Goal: Task Accomplishment & Management: Manage account settings

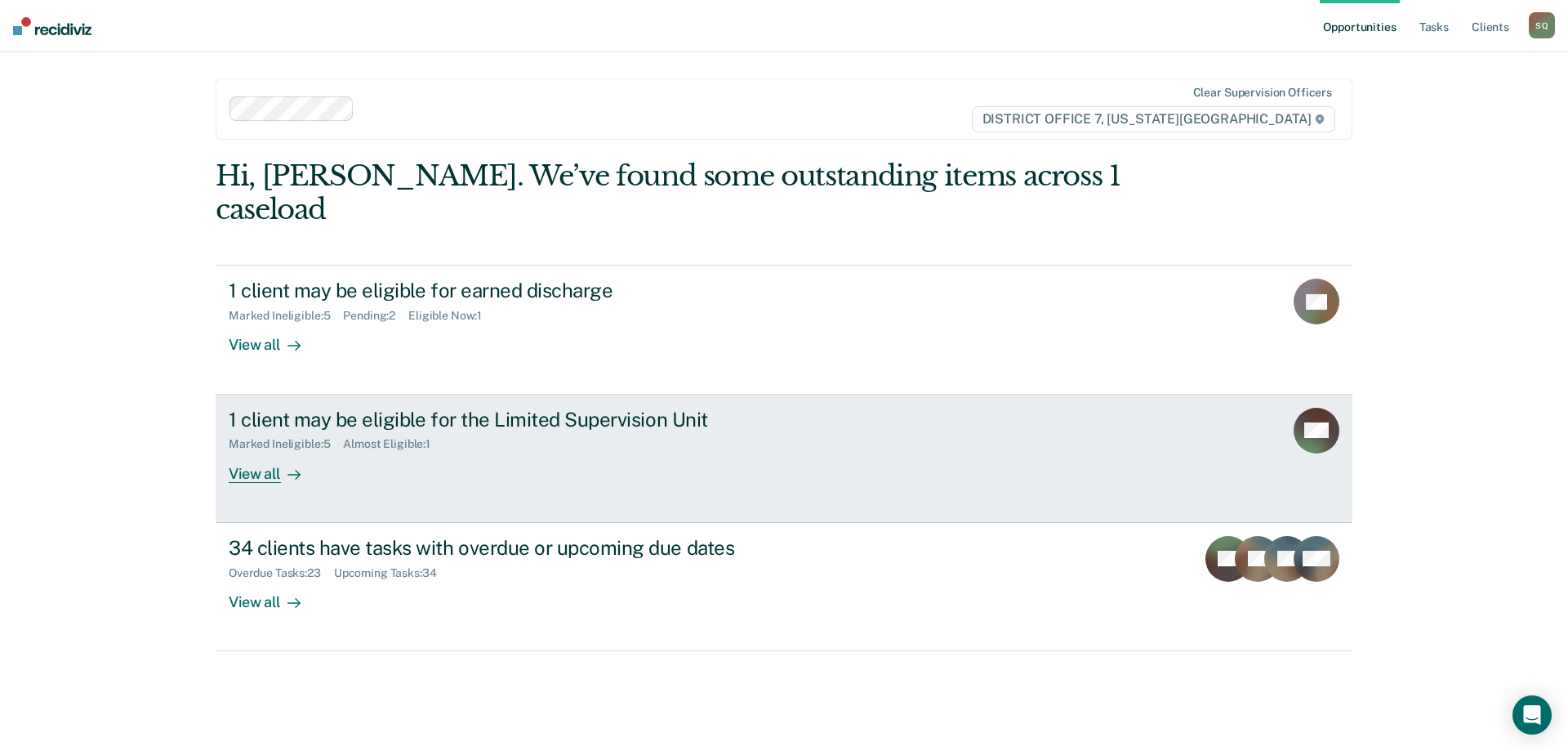
click at [646, 435] on div "1 client may be eligible for the Limited Supervision Unit Marked Ineligible : 5…" at bounding box center [535, 445] width 612 height 75
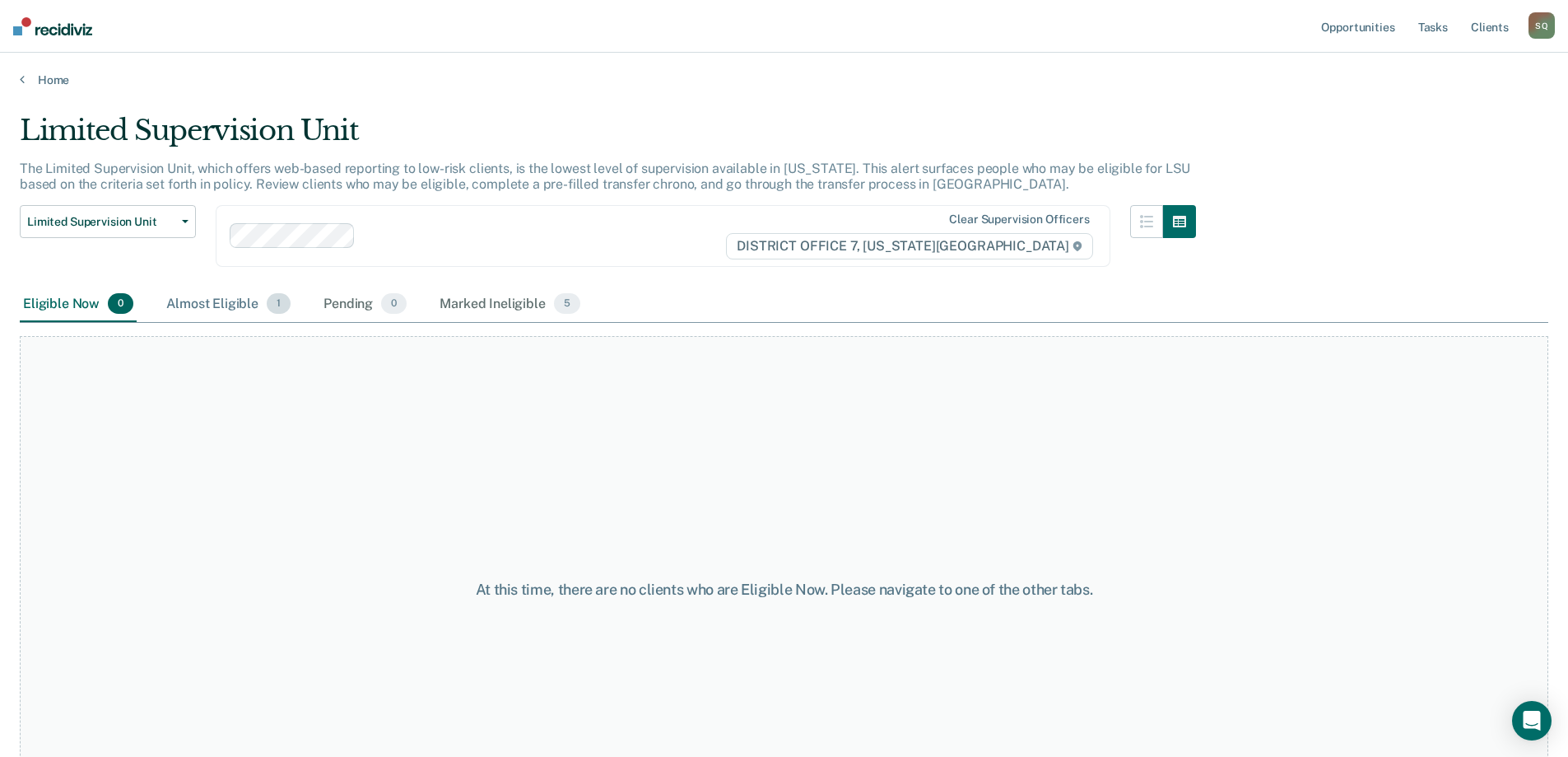
click at [190, 301] on div "Almost Eligible 1" at bounding box center [229, 304] width 131 height 37
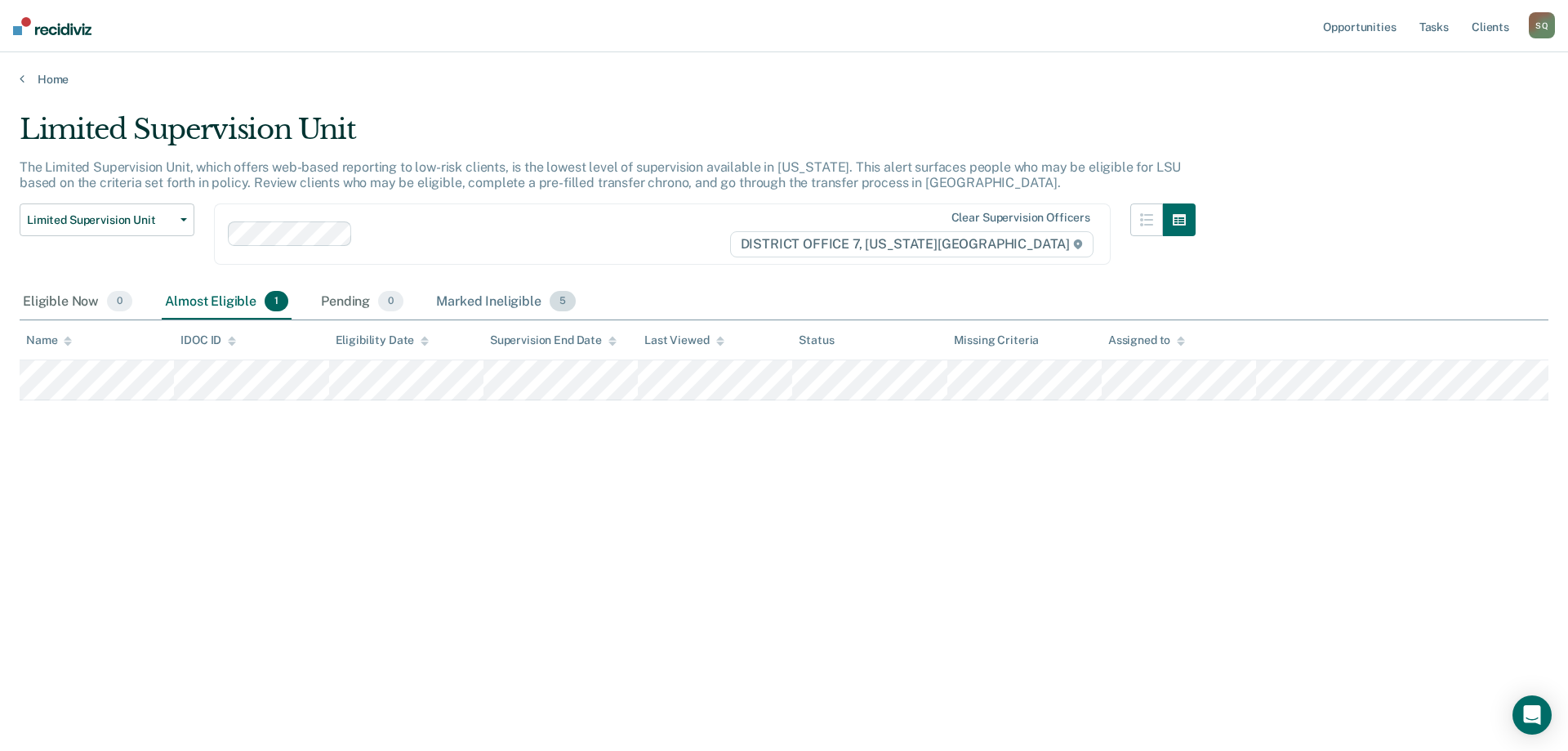
click at [475, 298] on div "Marked Ineligible 5" at bounding box center [505, 302] width 146 height 36
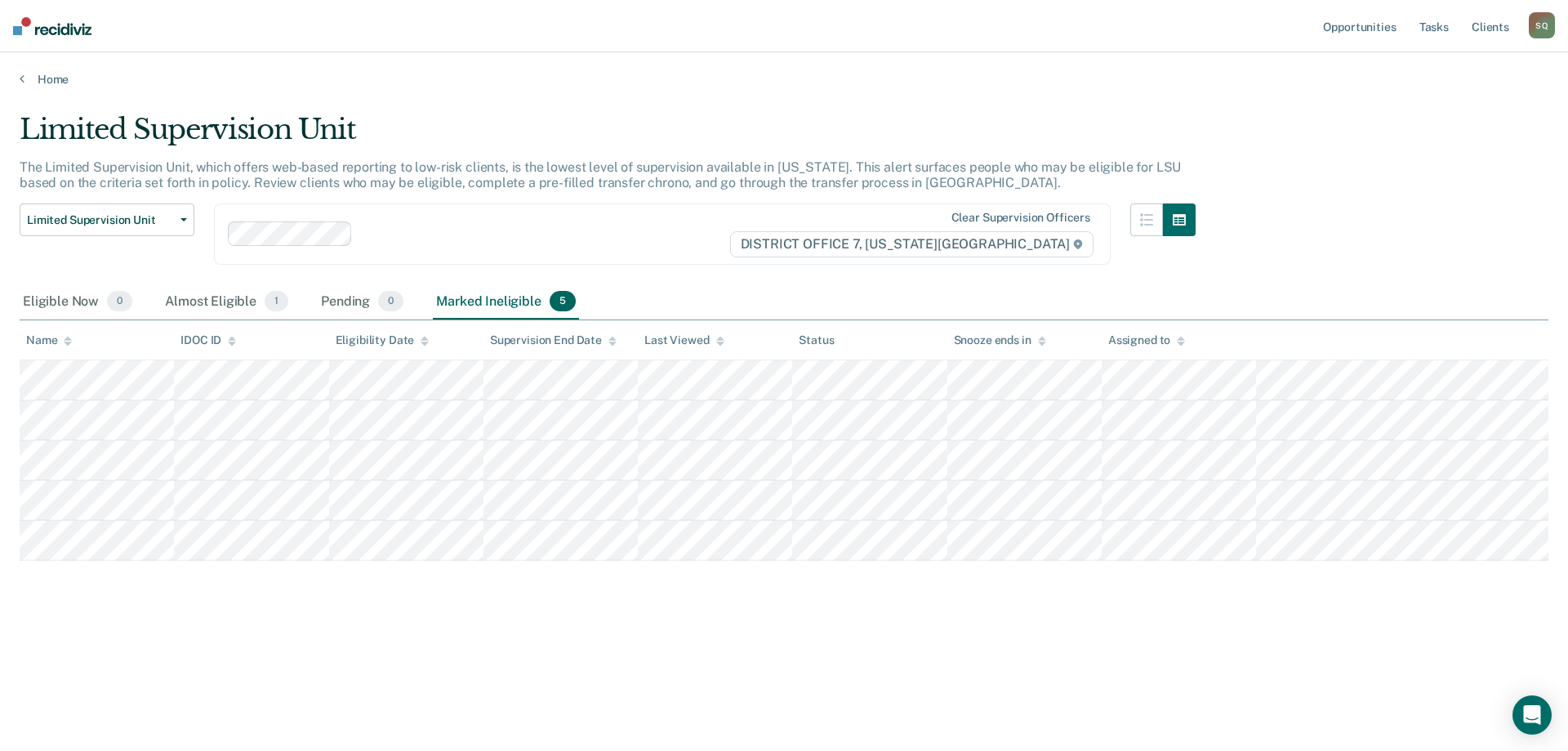
click at [19, 74] on div "Home" at bounding box center [784, 69] width 1568 height 34
click at [23, 80] on icon at bounding box center [21, 78] width 5 height 13
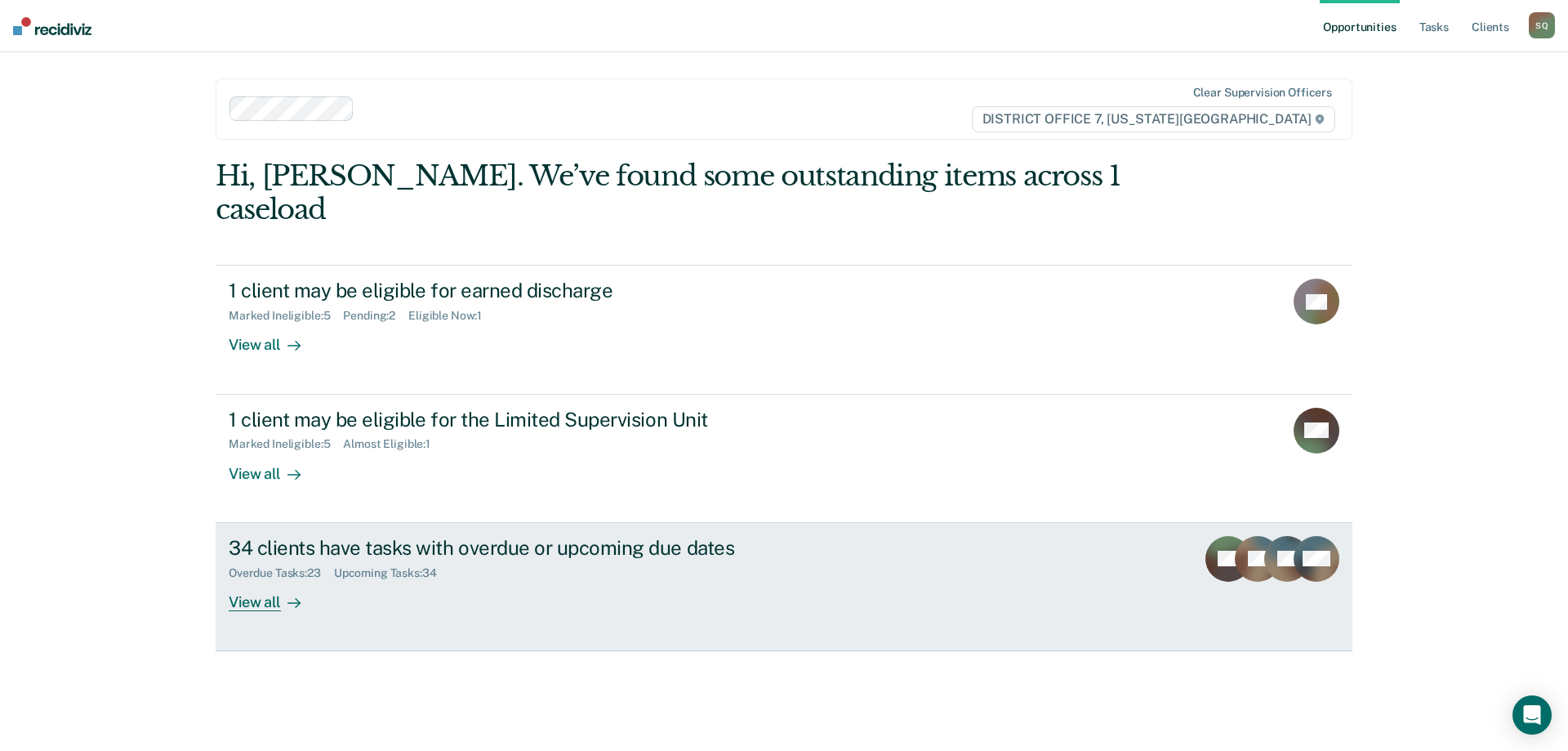
click at [510, 549] on div "34 clients have tasks with overdue or upcoming due dates Overdue Tasks : 23 Upc…" at bounding box center [535, 573] width 612 height 75
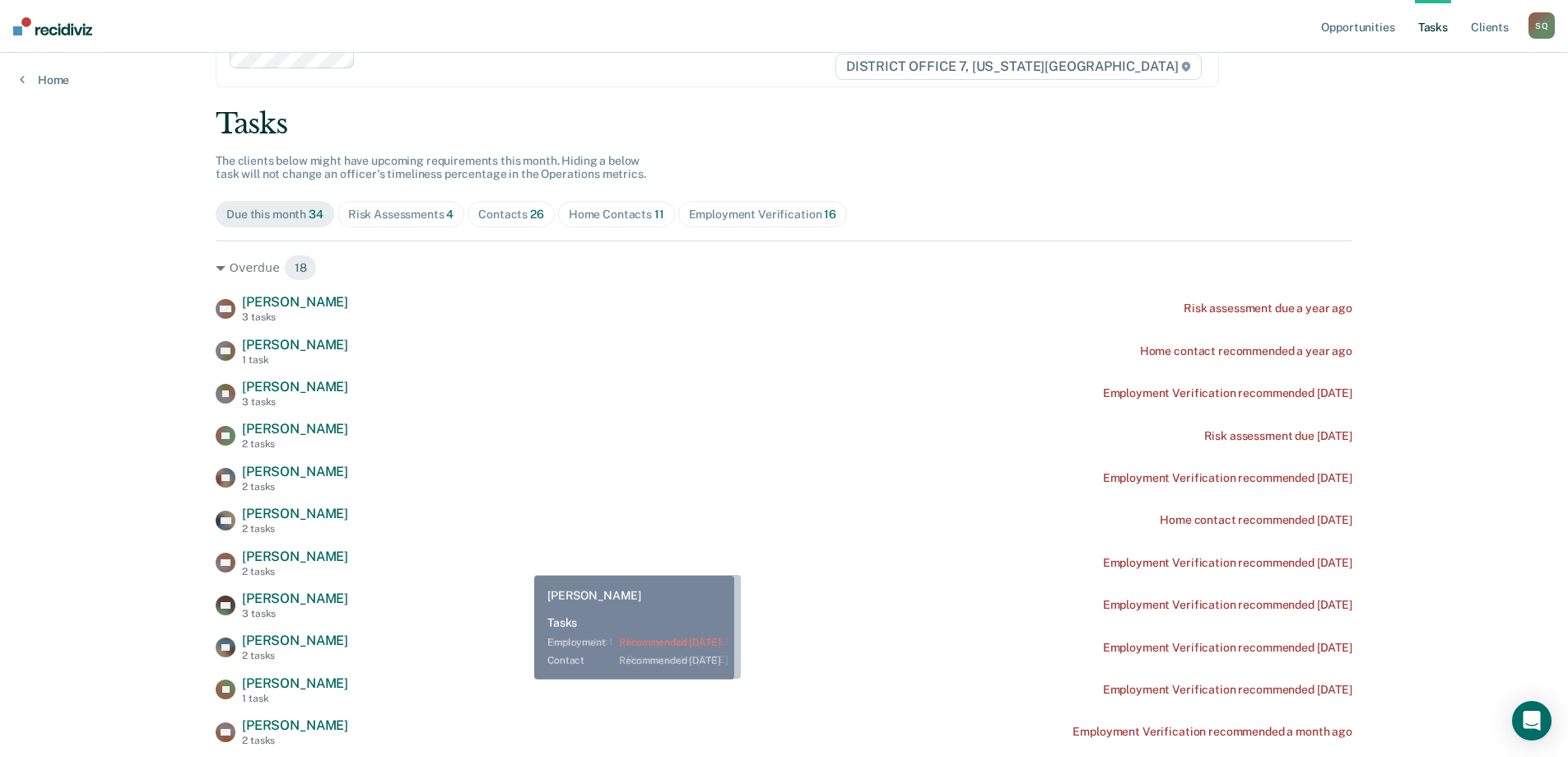
scroll to position [83, 0]
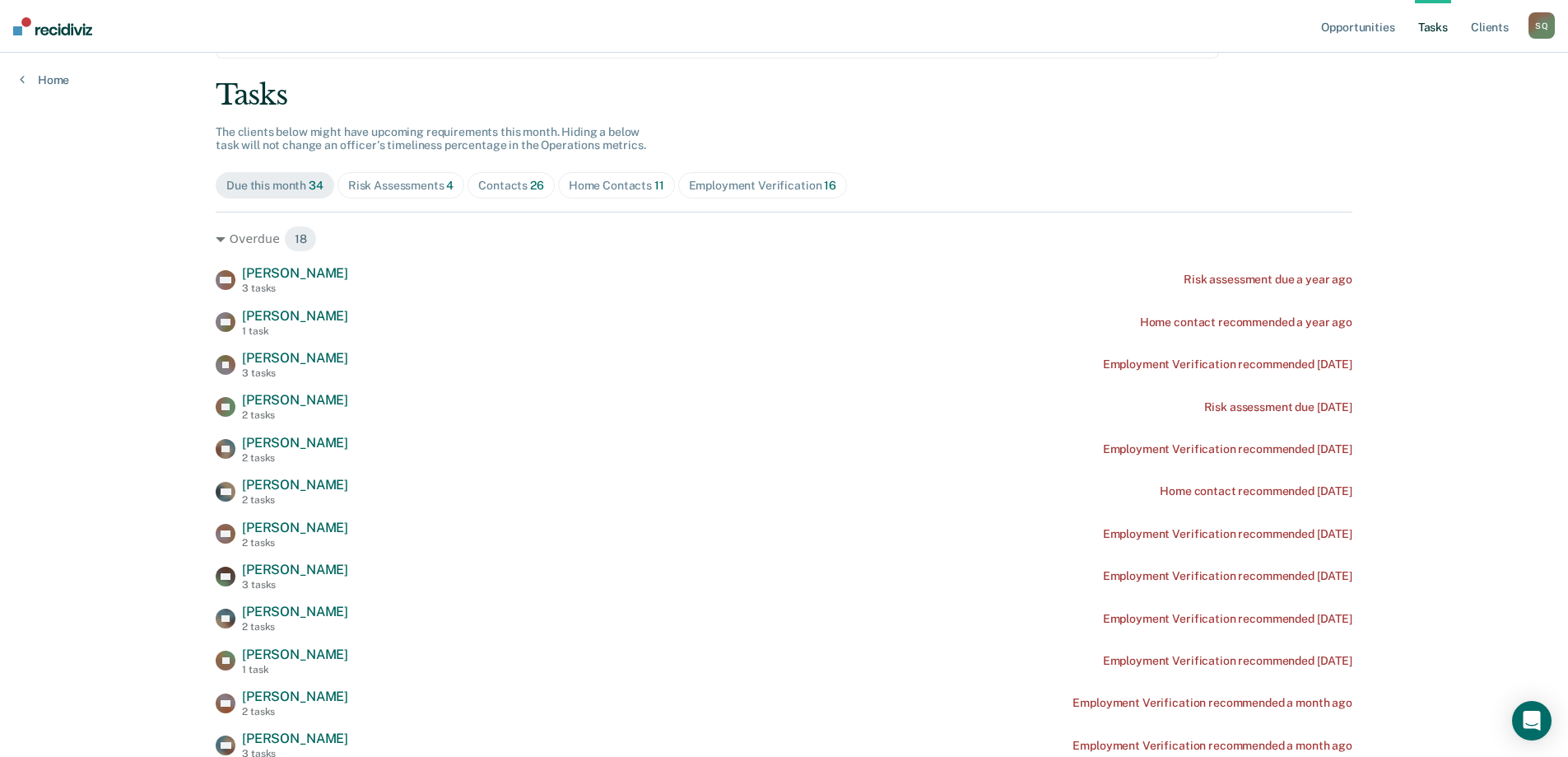
click at [616, 187] on div "Home Contacts 11" at bounding box center [617, 185] width 96 height 14
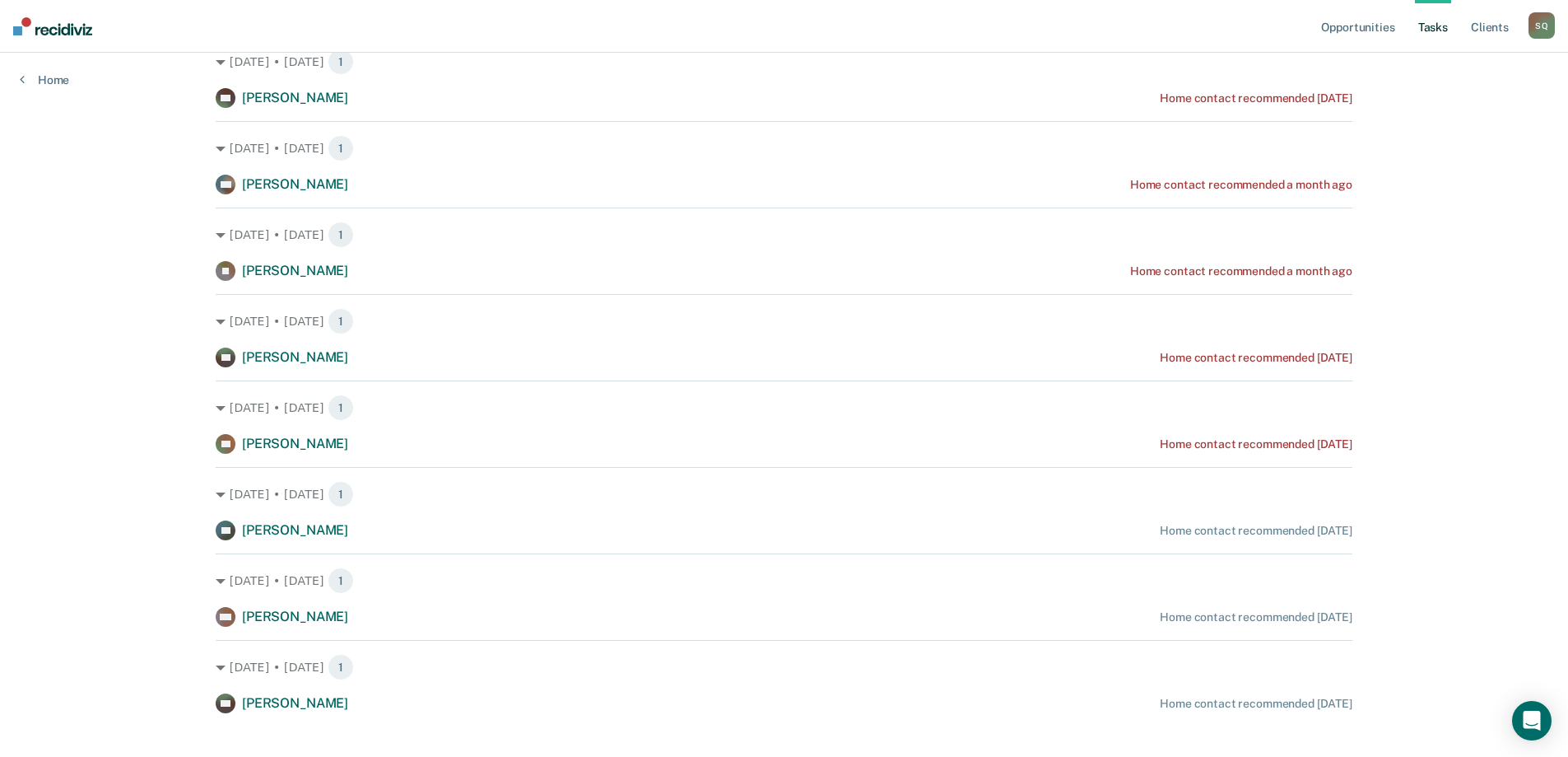
scroll to position [541, 0]
